Goal: Information Seeking & Learning: Learn about a topic

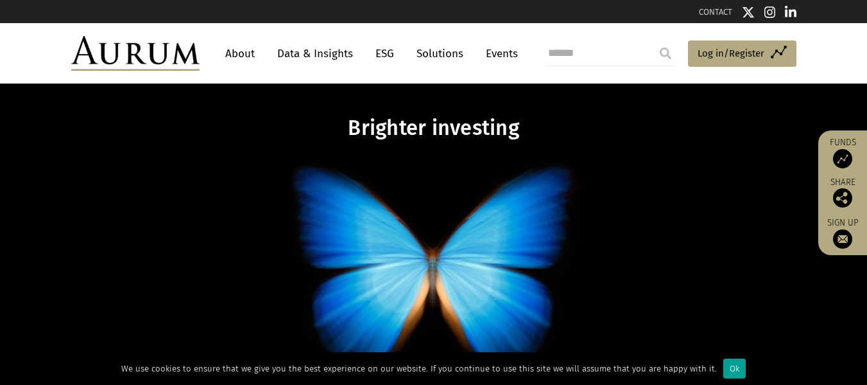
click at [728, 369] on div "Ok" at bounding box center [735, 368] width 22 height 20
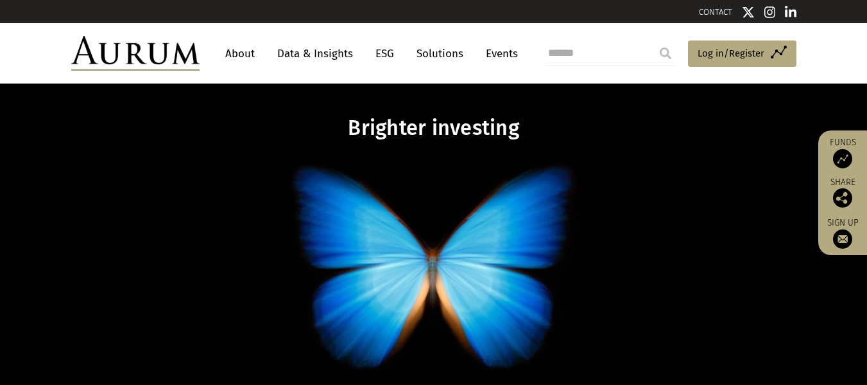
click at [238, 53] on link "About" at bounding box center [240, 54] width 42 height 24
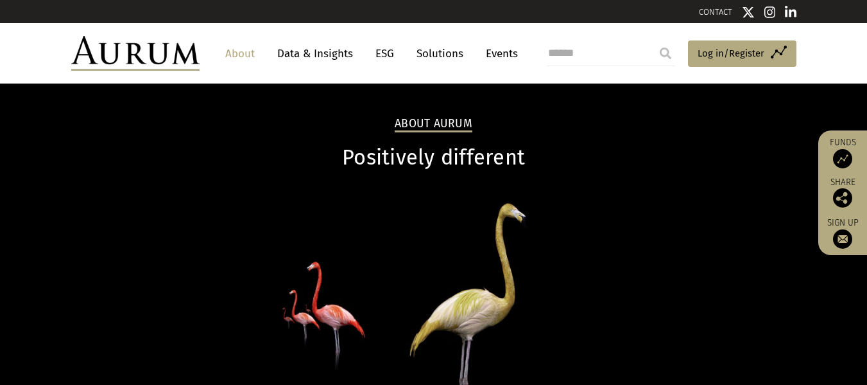
click at [381, 52] on link "ESG" at bounding box center [384, 54] width 31 height 24
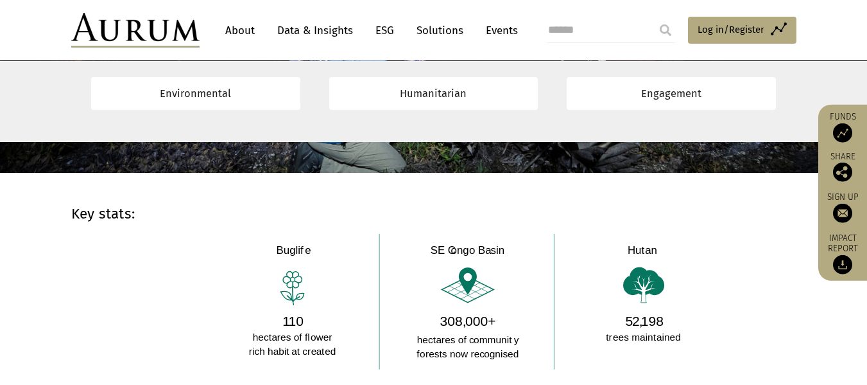
scroll to position [899, 0]
